Goal: Task Accomplishment & Management: Manage account settings

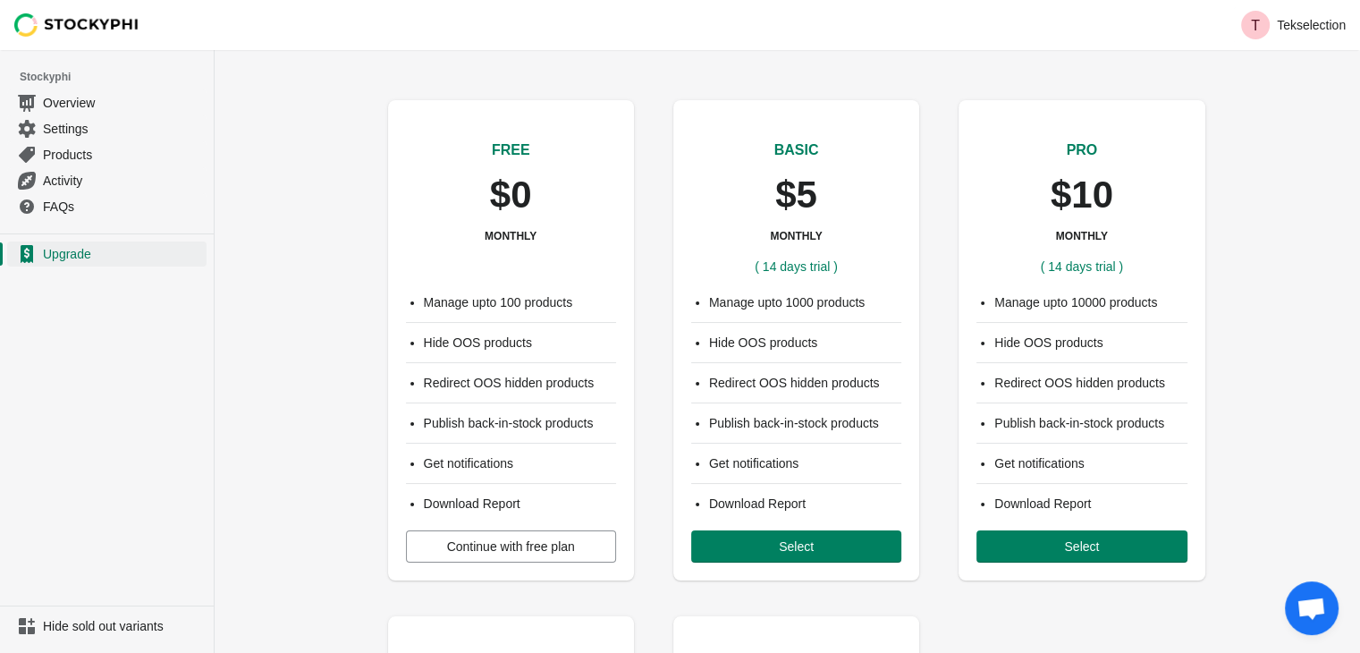
scroll to position [89, 0]
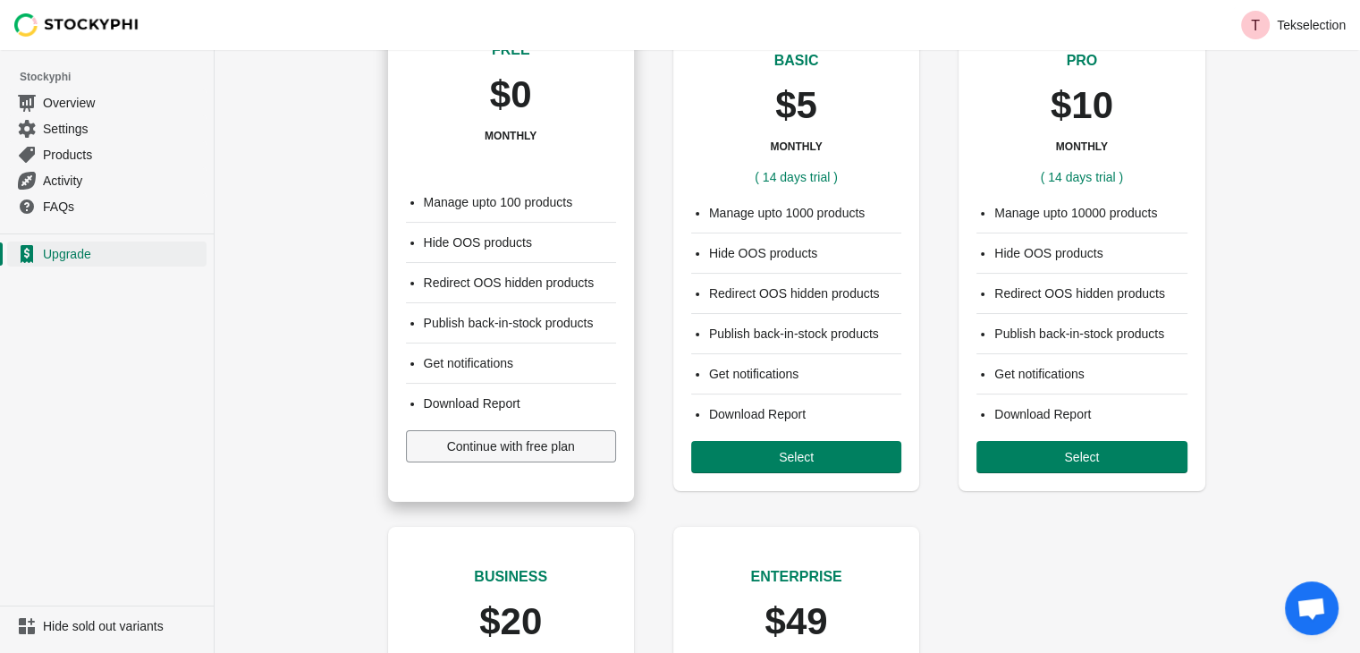
click at [457, 450] on span "Continue with free plan" at bounding box center [511, 446] width 128 height 14
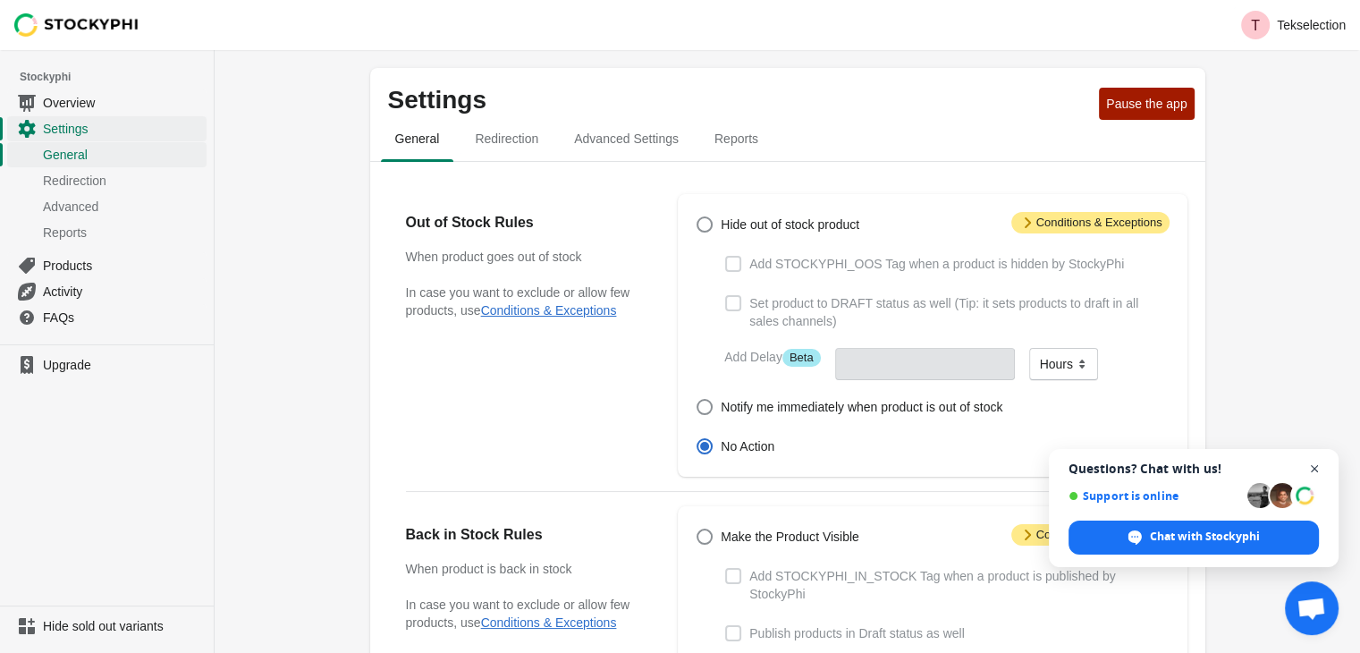
click at [1316, 473] on span "Close chat" at bounding box center [1314, 469] width 22 height 22
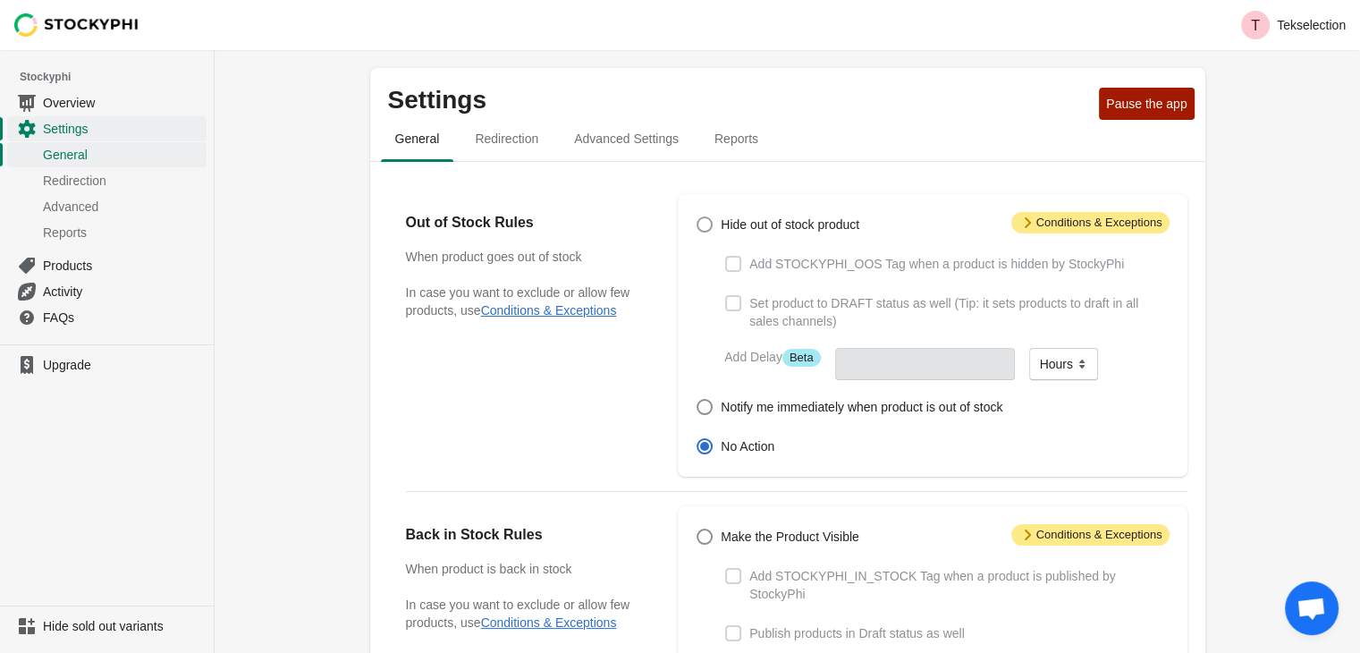
click at [704, 226] on span at bounding box center [704, 224] width 16 height 16
click at [697, 217] on input "Hide out of stock product" at bounding box center [696, 216] width 1 height 1
radio input "true"
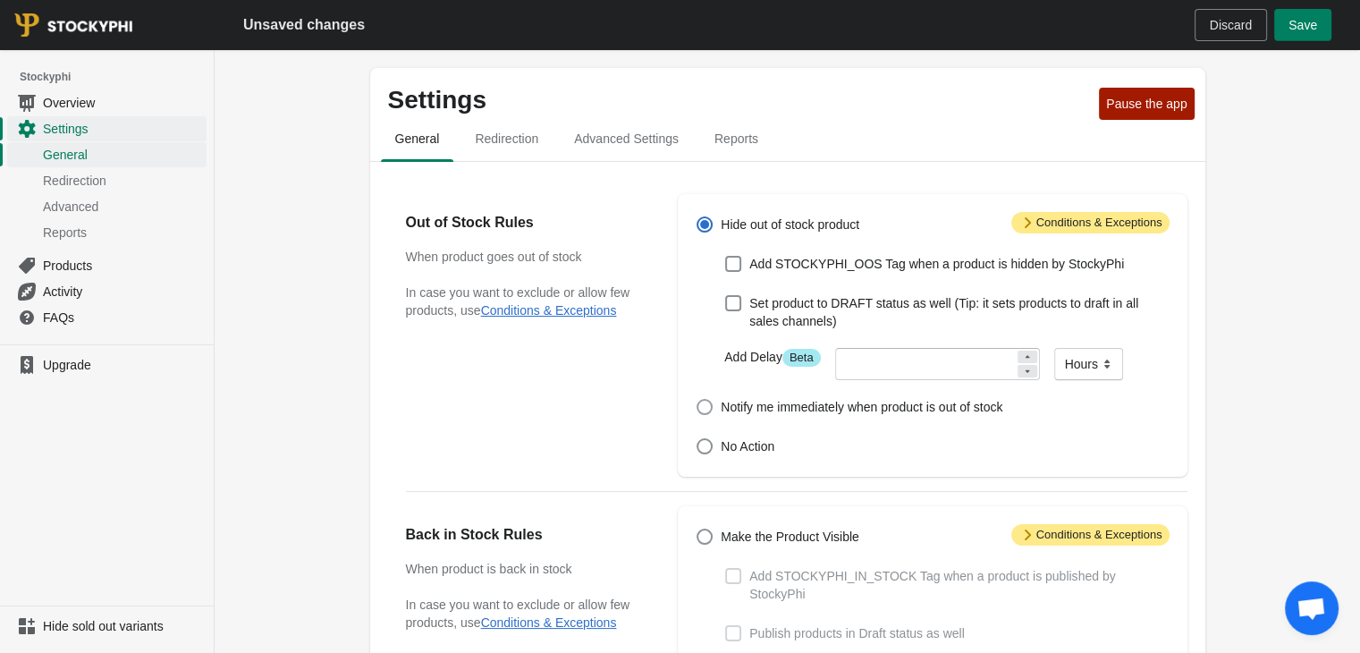
click at [710, 409] on span at bounding box center [704, 407] width 16 height 16
click at [697, 400] on input "Notify me immediately when product is out of stock" at bounding box center [696, 399] width 1 height 1
radio input "true"
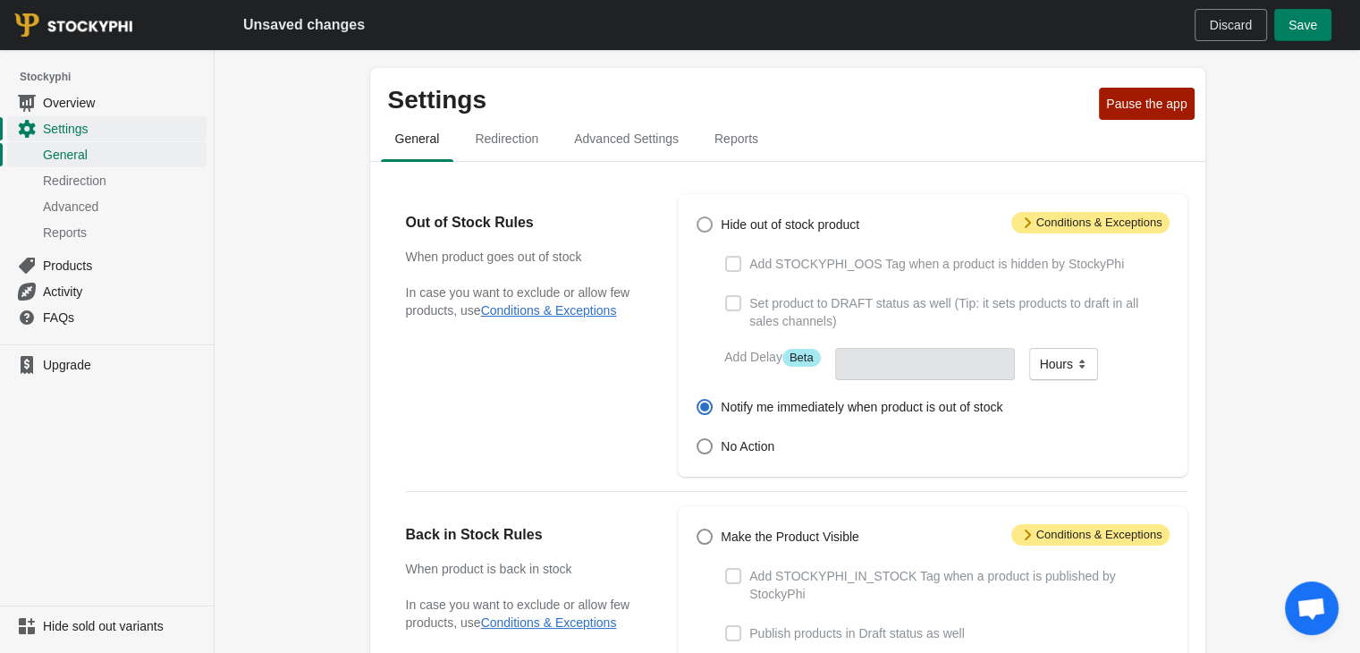
click at [704, 224] on span at bounding box center [704, 224] width 16 height 16
click at [697, 217] on input "Hide out of stock product" at bounding box center [696, 216] width 1 height 1
radio input "true"
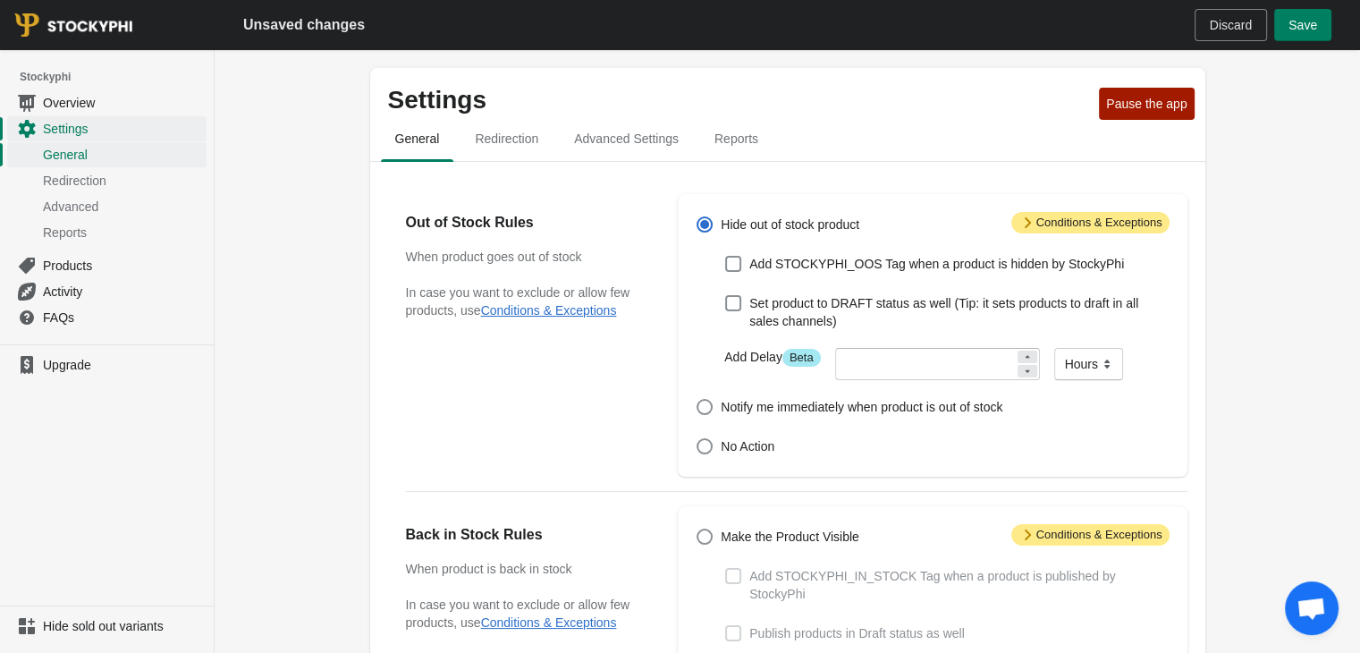
scroll to position [89, 0]
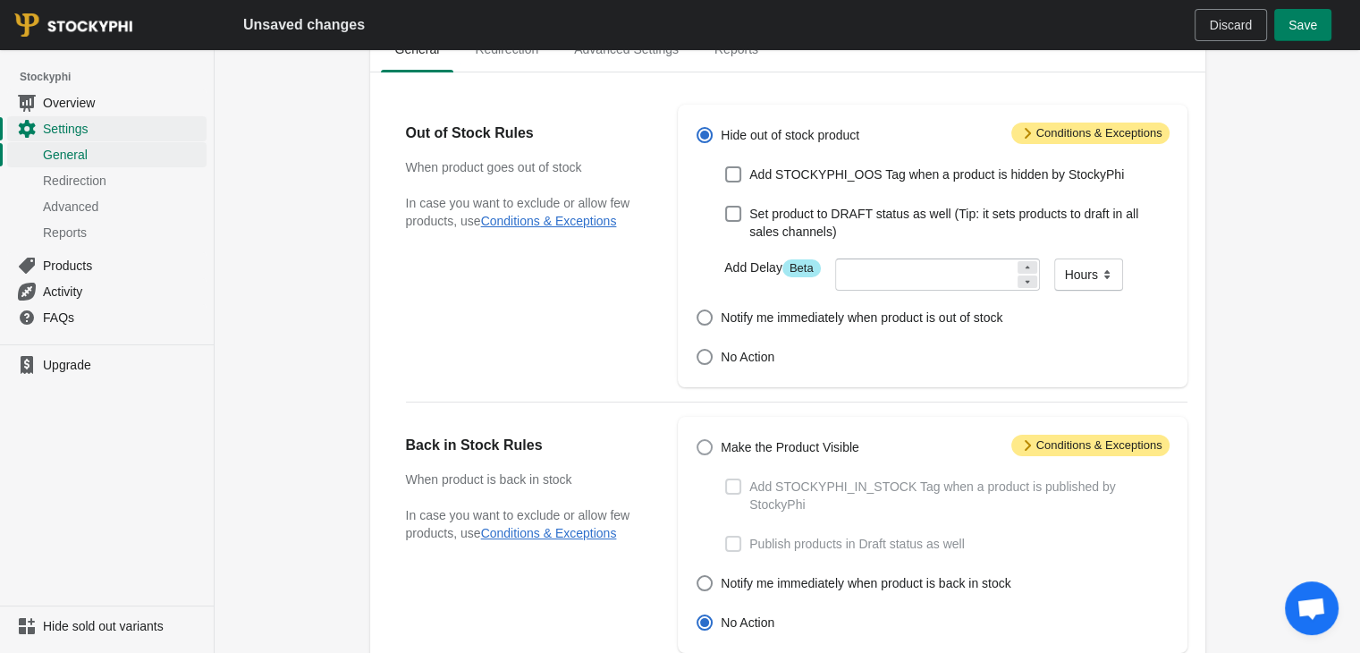
click at [703, 451] on span at bounding box center [704, 447] width 16 height 16
click at [697, 440] on input "Make the Product Visible" at bounding box center [696, 439] width 1 height 1
radio input "true"
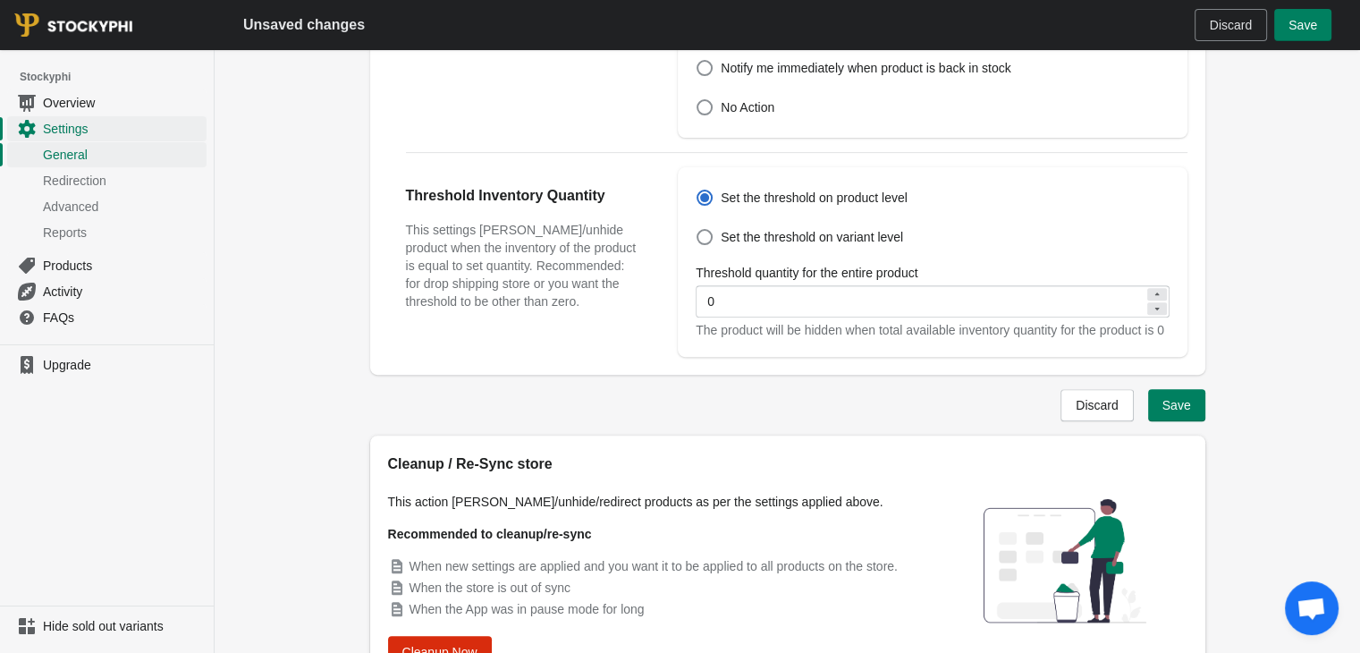
scroll to position [698, 0]
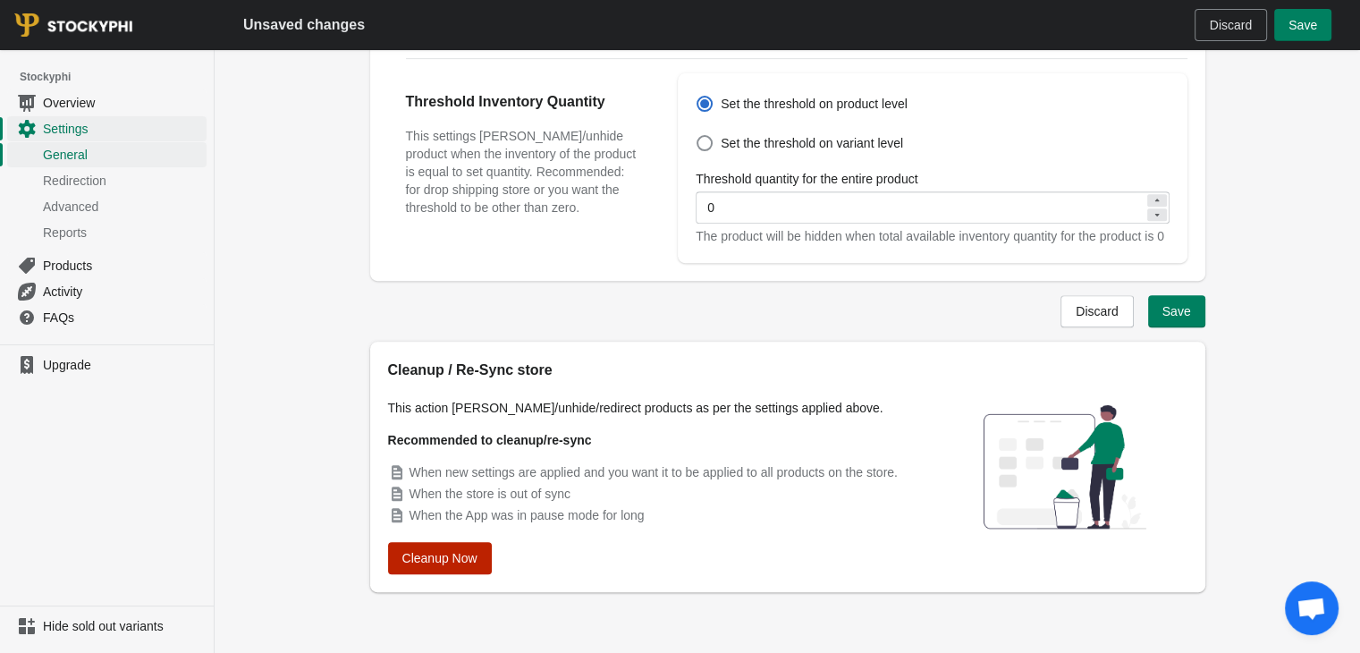
click at [421, 561] on span "Cleanup Now" at bounding box center [439, 558] width 75 height 14
click at [1177, 309] on span "Save" at bounding box center [1176, 311] width 29 height 14
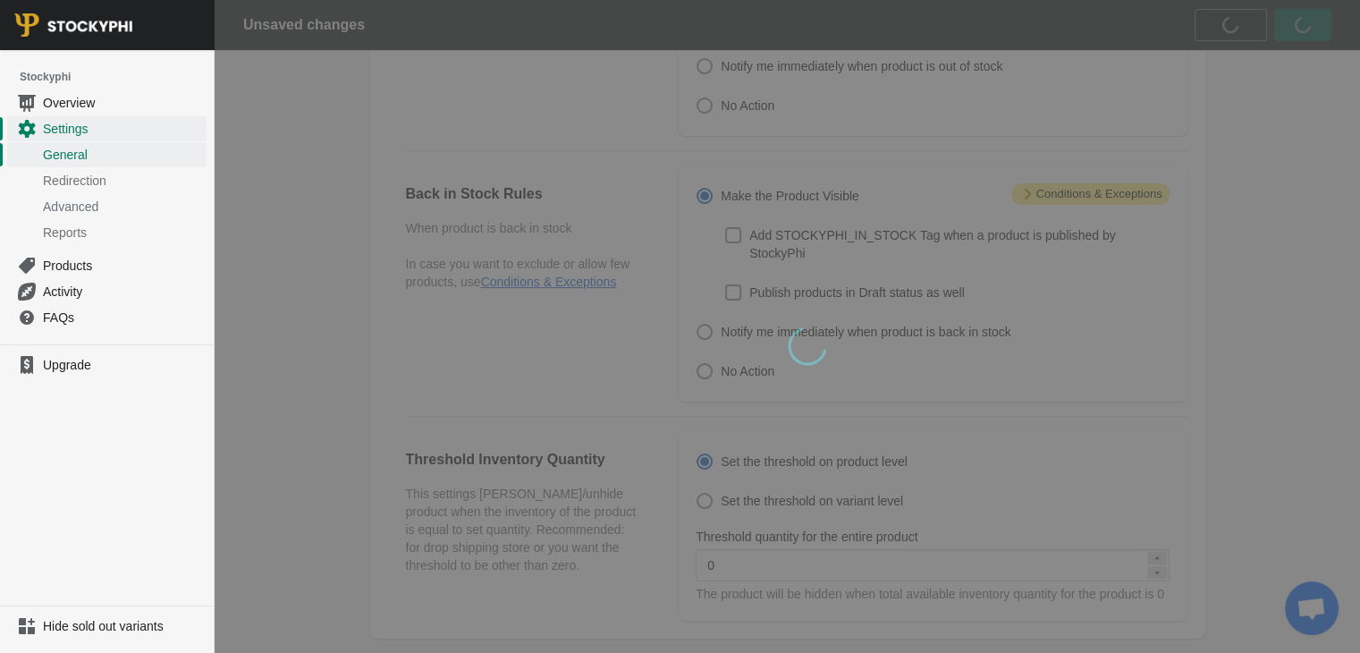
scroll to position [0, 0]
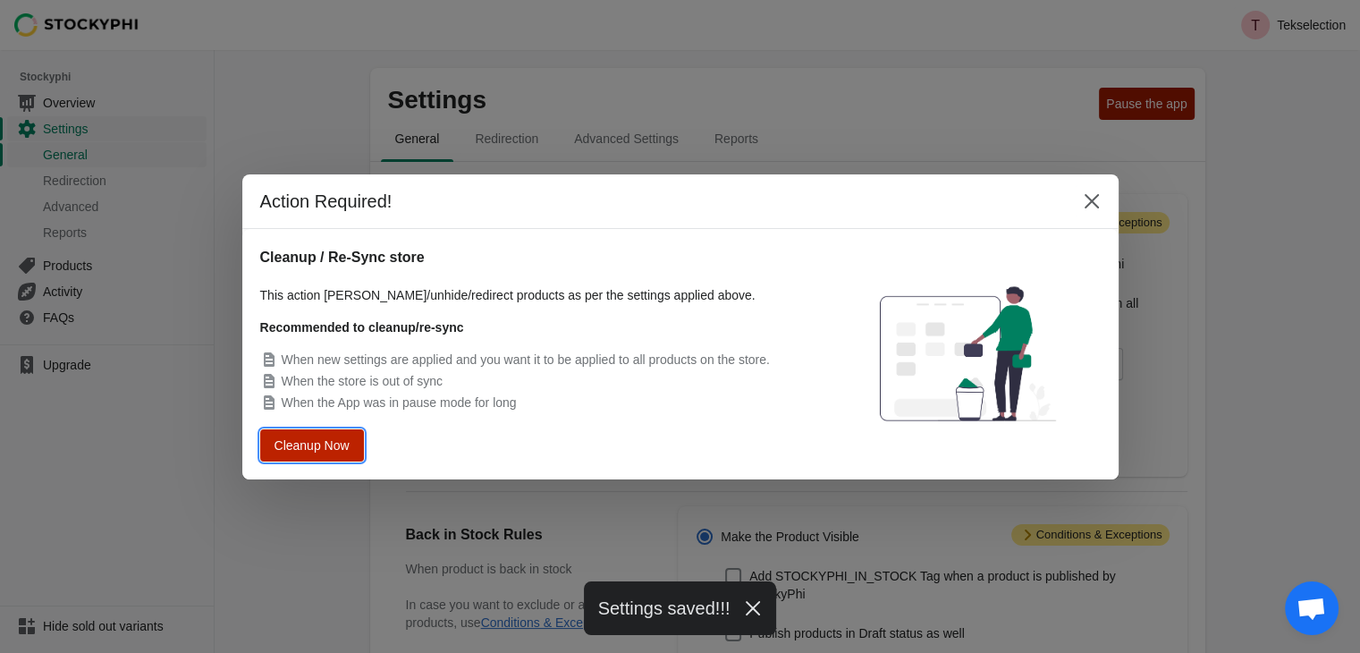
click at [317, 430] on button "Cleanup Now" at bounding box center [312, 444] width 102 height 31
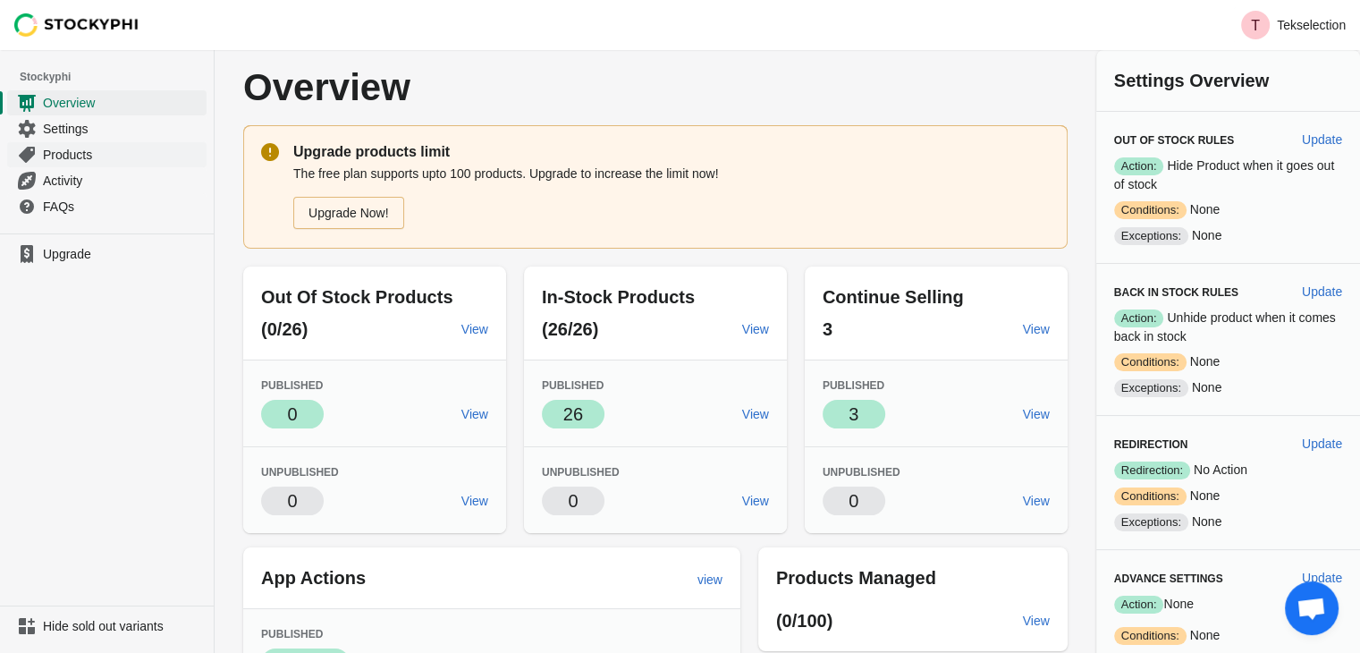
click at [86, 148] on span "Products" at bounding box center [123, 155] width 160 height 18
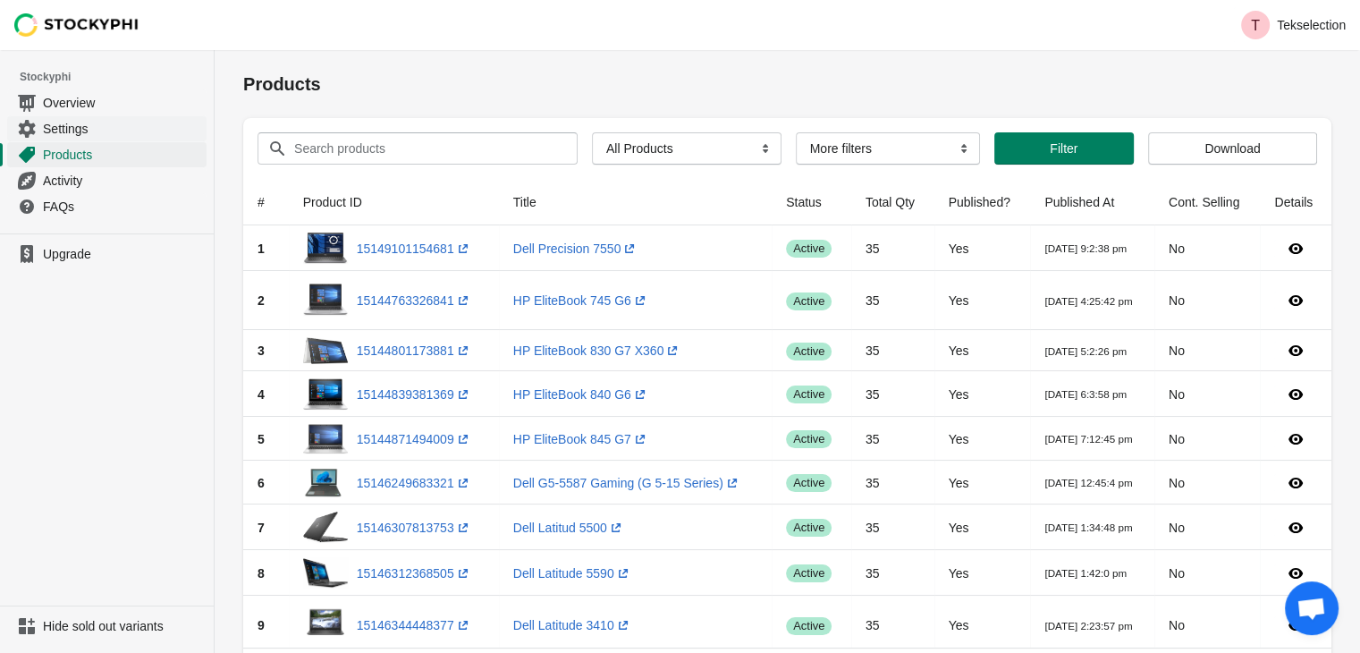
click at [89, 134] on span "Settings" at bounding box center [123, 129] width 160 height 18
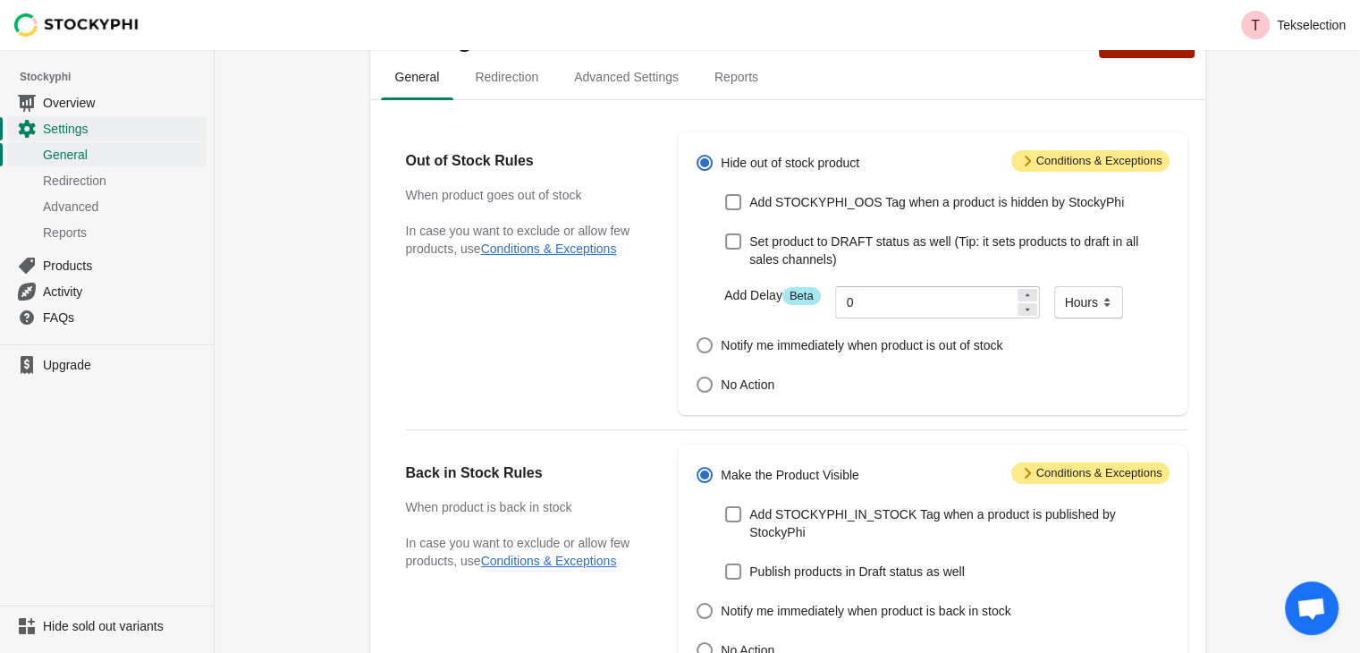
scroll to position [89, 0]
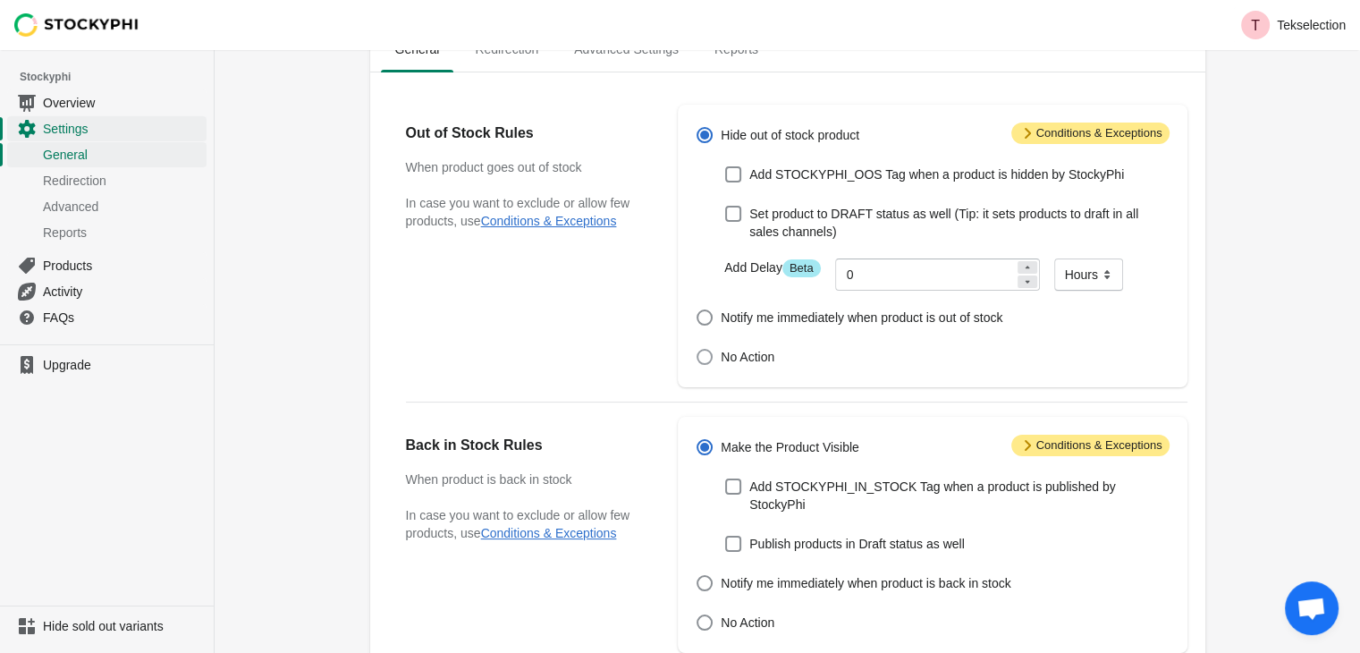
click at [703, 361] on span at bounding box center [704, 357] width 16 height 16
click at [697, 350] on input "No Action" at bounding box center [696, 349] width 1 height 1
radio input "true"
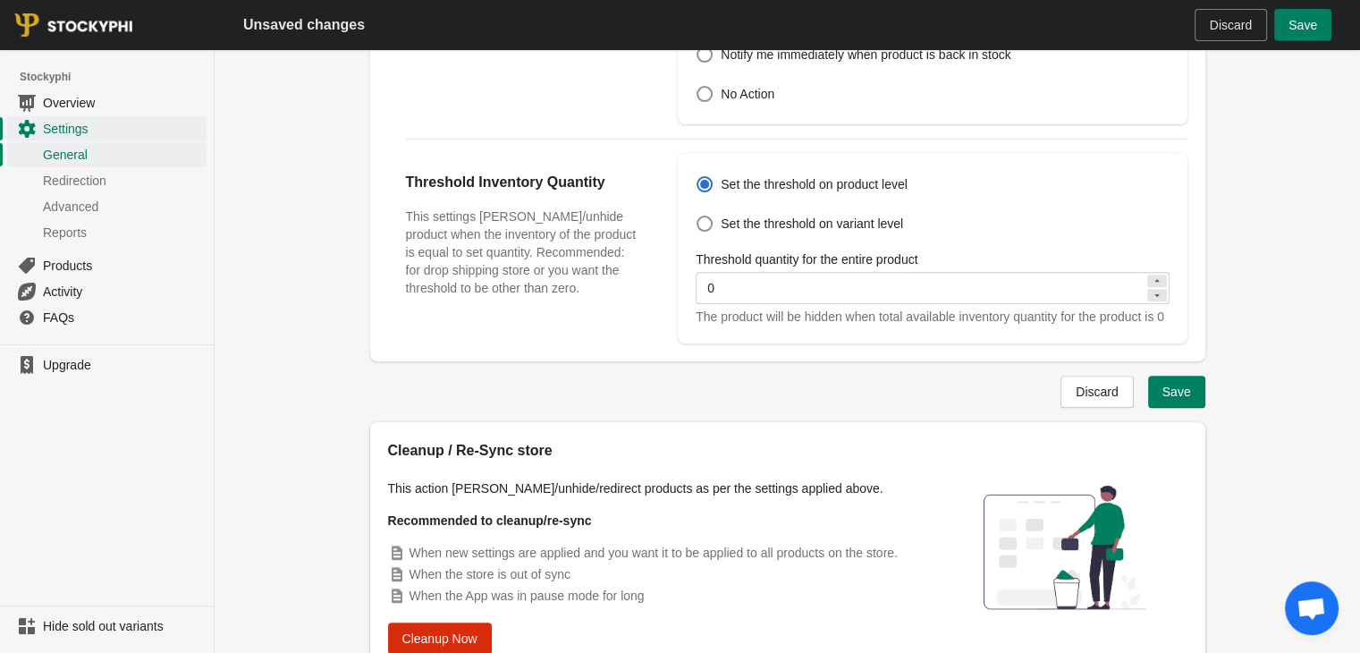
scroll to position [698, 0]
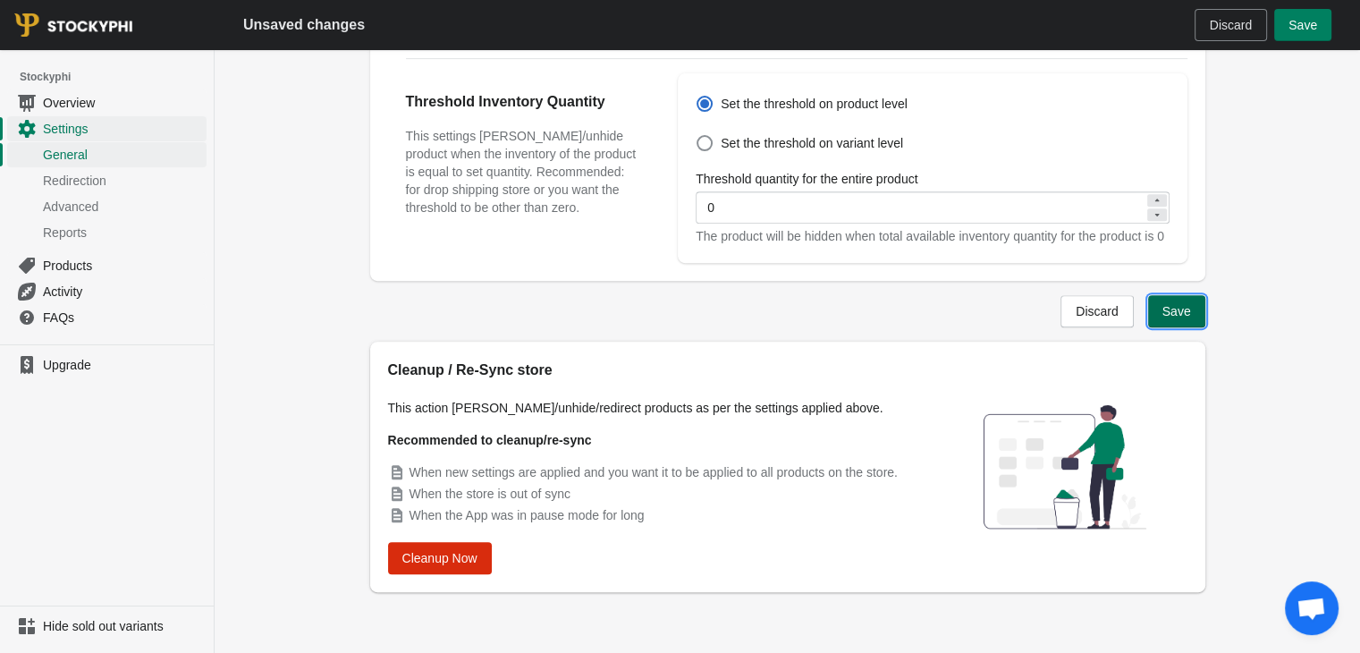
click at [1184, 315] on span "Save" at bounding box center [1176, 311] width 29 height 14
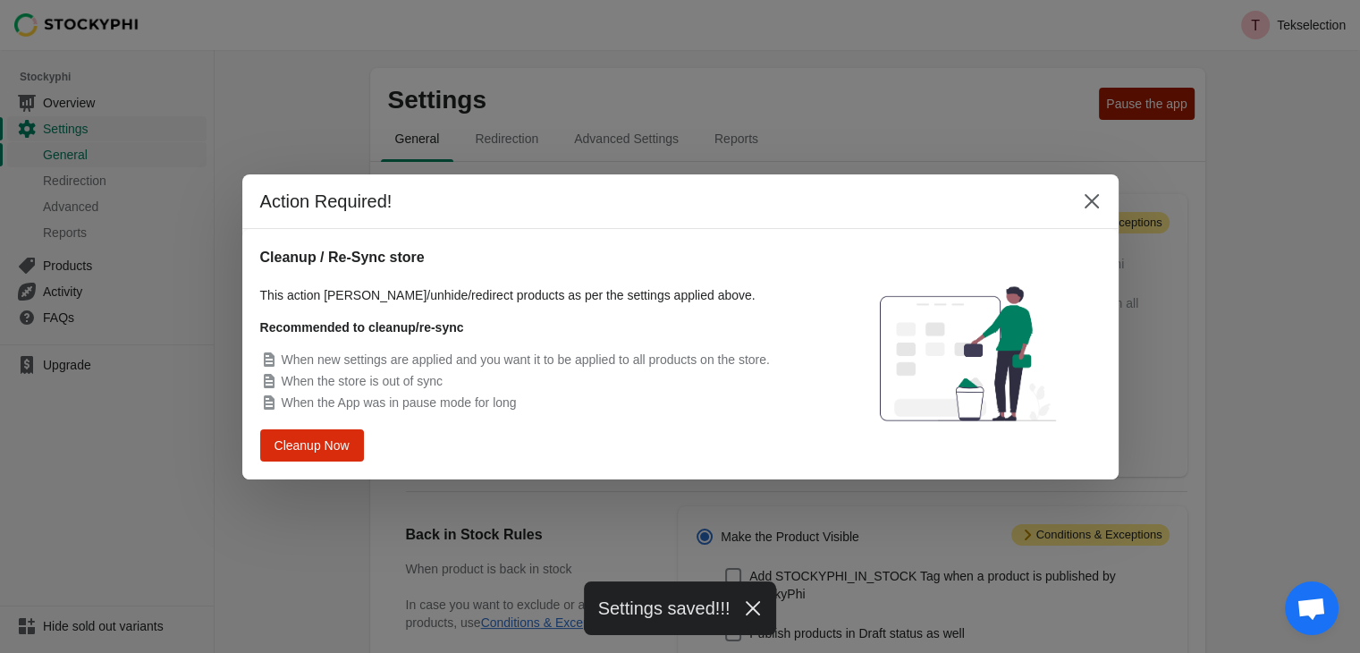
scroll to position [251, 0]
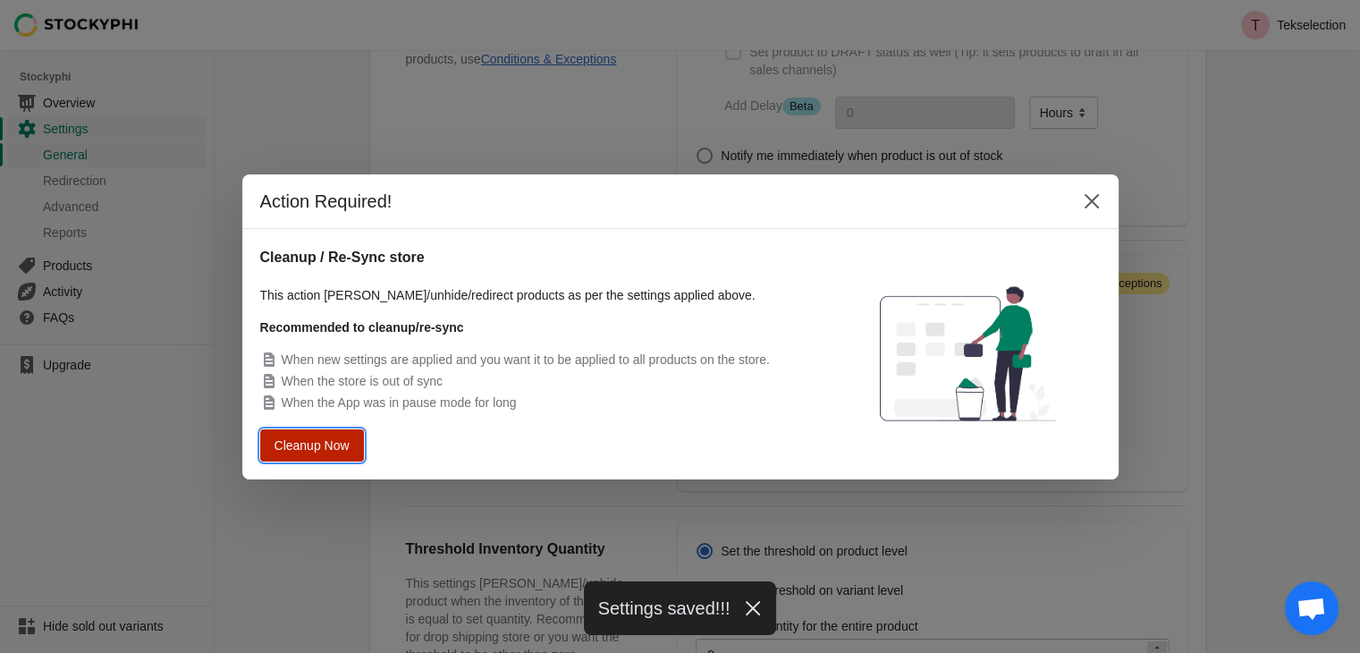
click at [287, 451] on span "Cleanup Now" at bounding box center [311, 444] width 69 height 13
